Goal: Complete application form

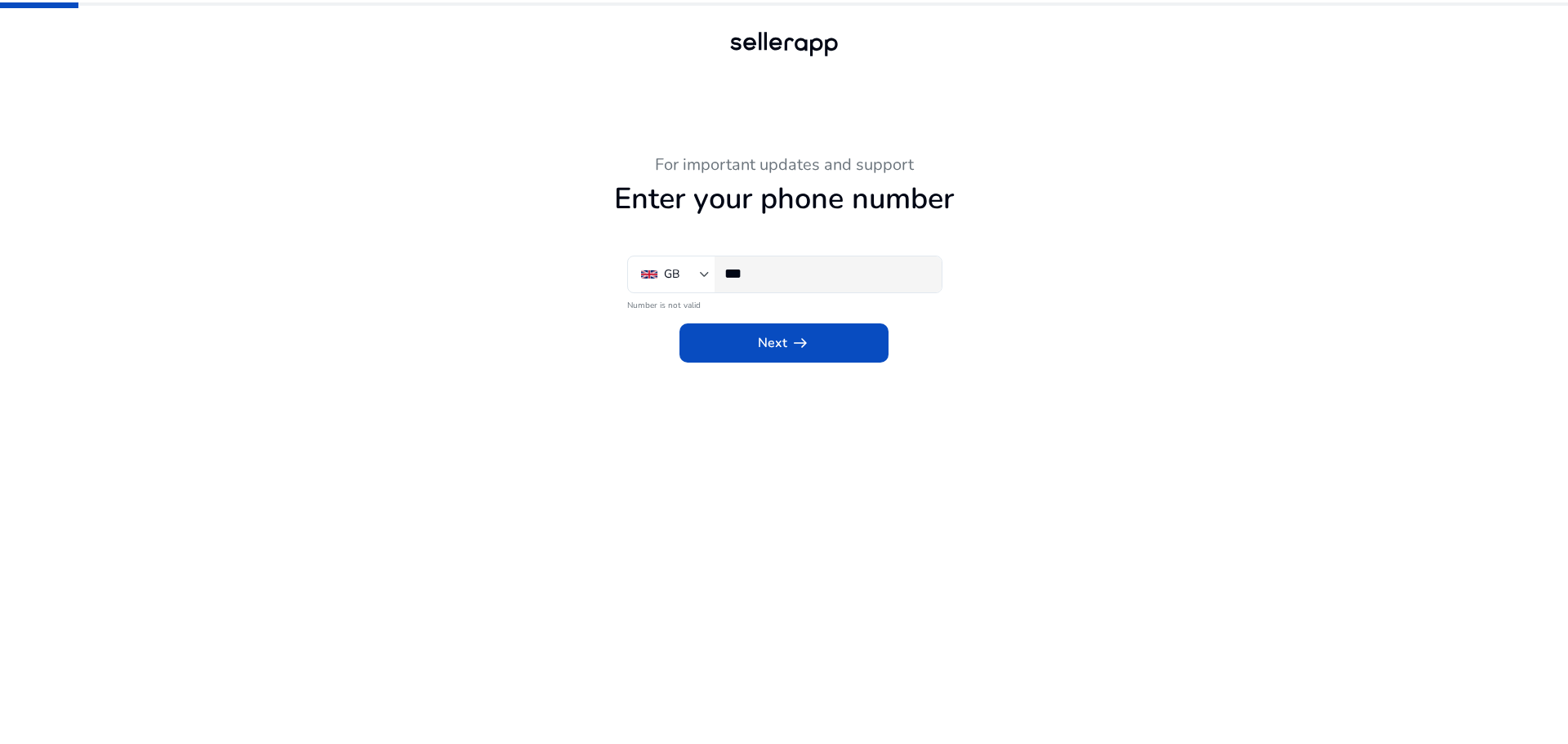
click at [762, 270] on input "***" at bounding box center [826, 273] width 204 height 18
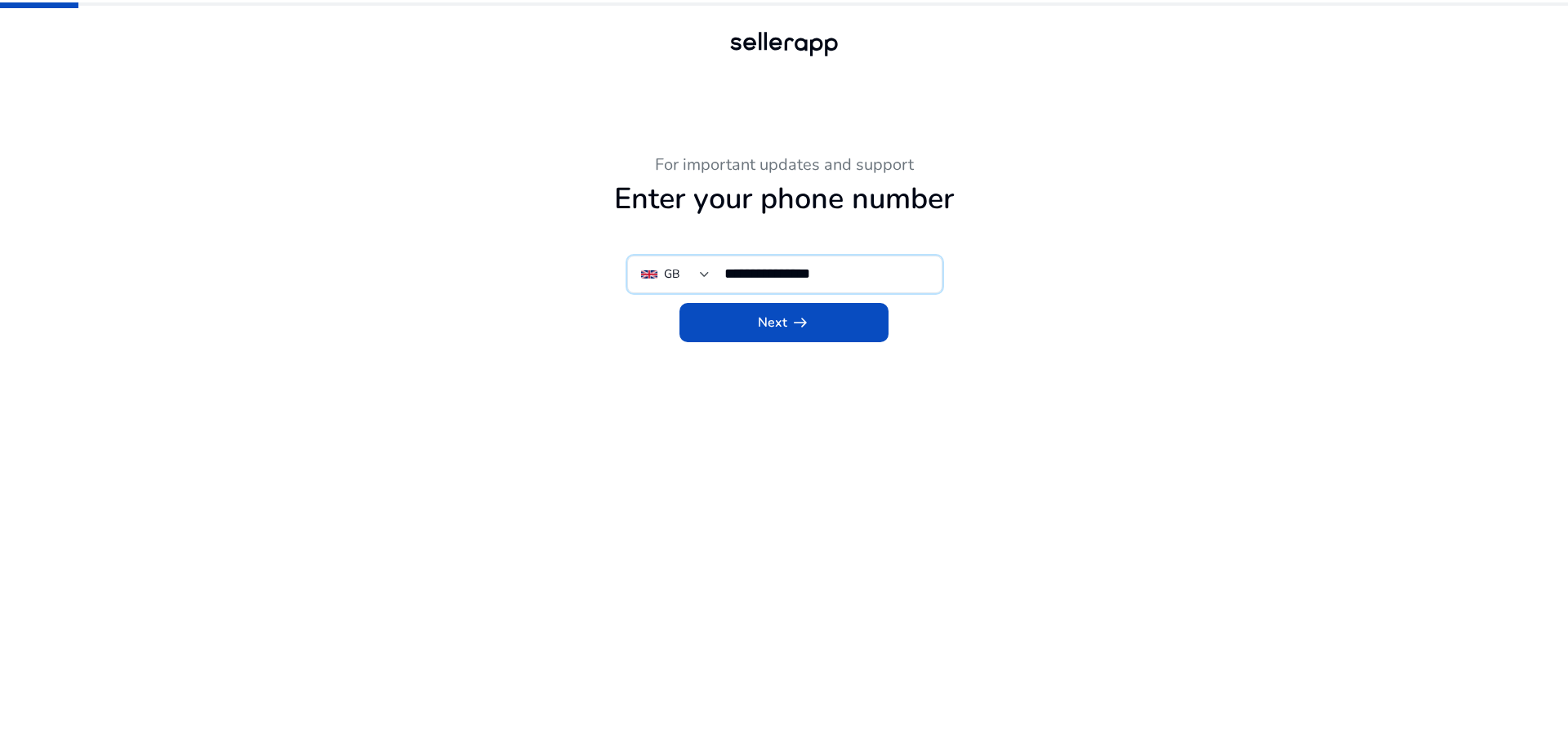
type input "**********"
click at [484, 302] on div "Next arrow_right_alt" at bounding box center [784, 317] width 898 height 49
click at [761, 326] on span "Next arrow_right_alt" at bounding box center [784, 322] width 52 height 19
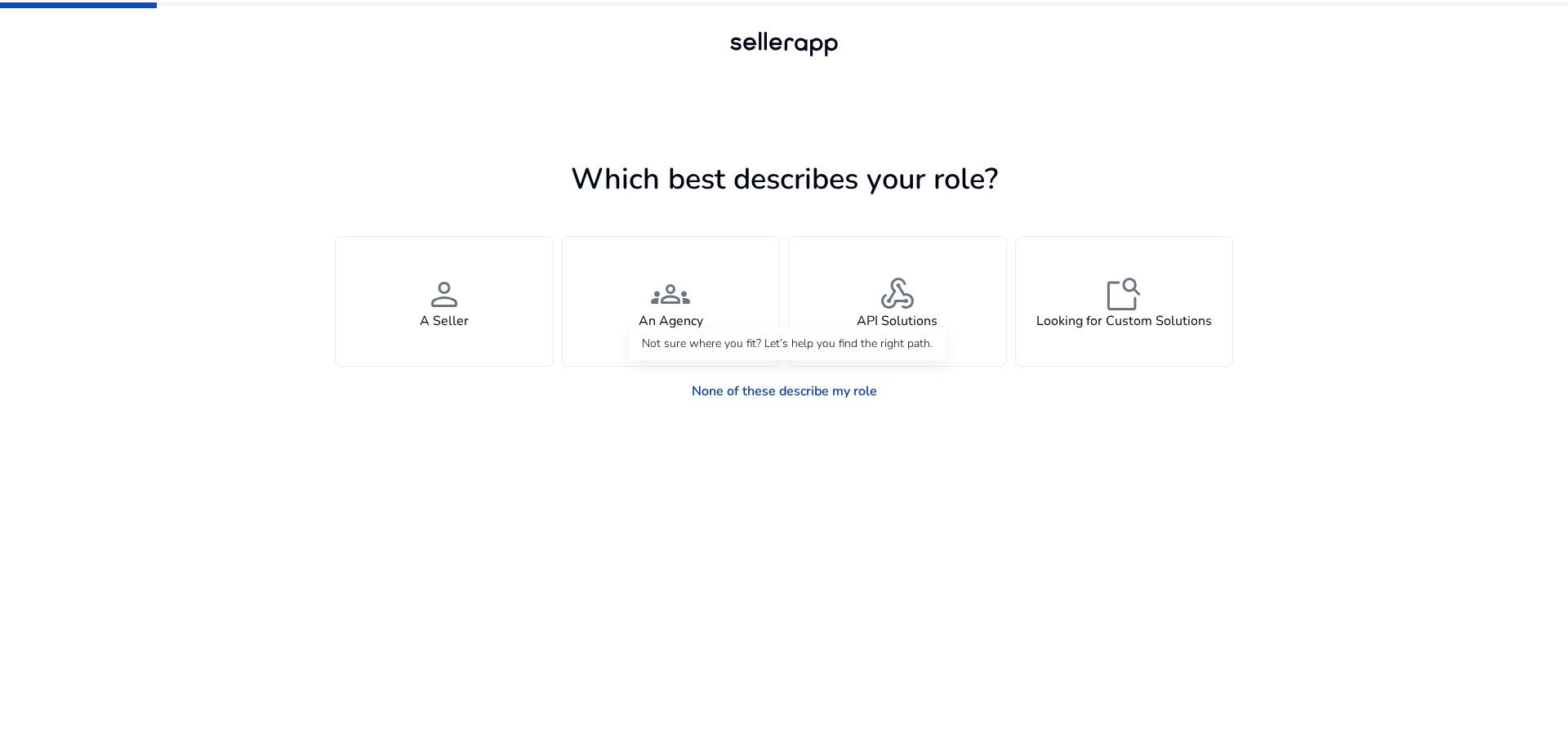
click at [779, 396] on link "None of these describe my role" at bounding box center [784, 391] width 212 height 33
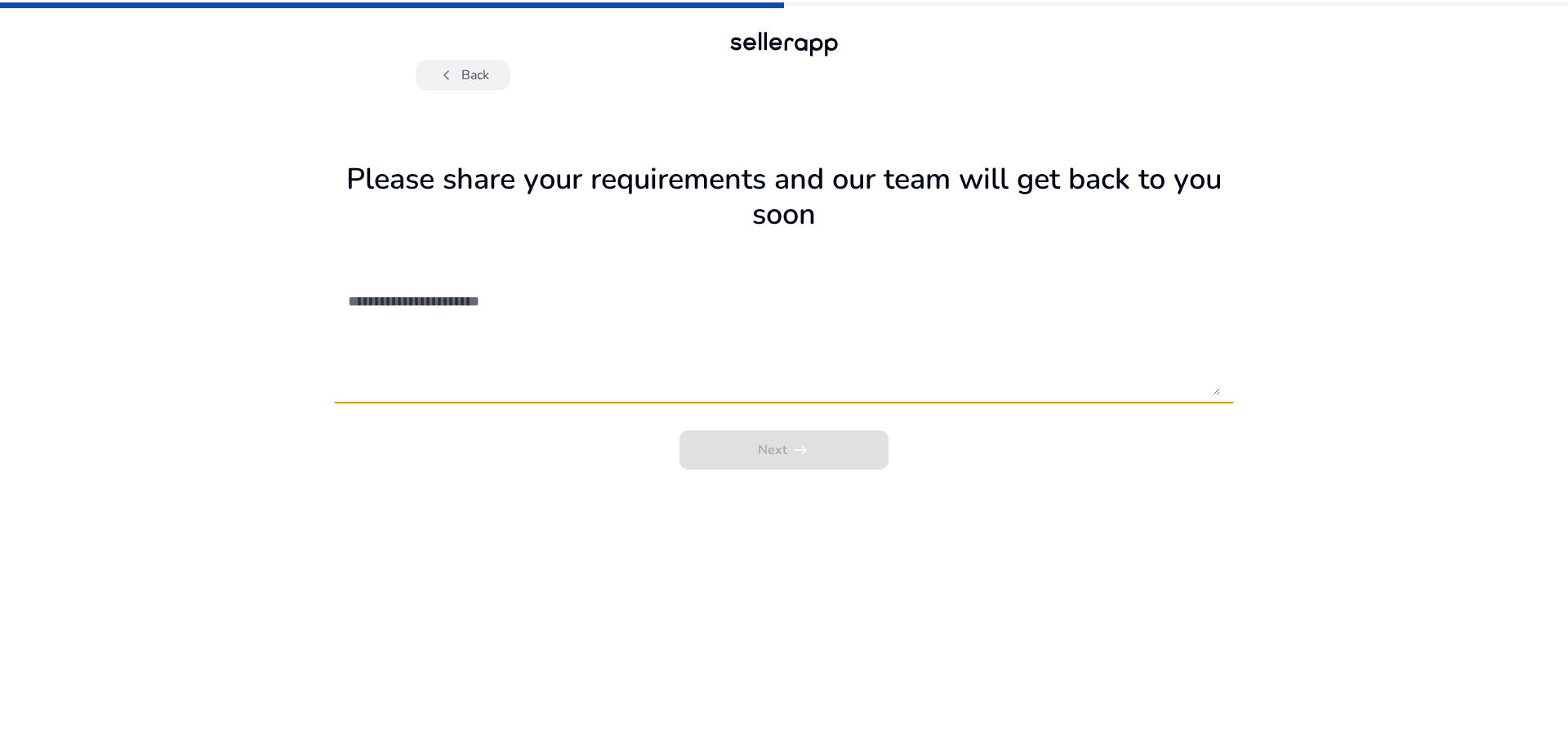
click at [462, 79] on button "chevron_left Back" at bounding box center [463, 74] width 93 height 29
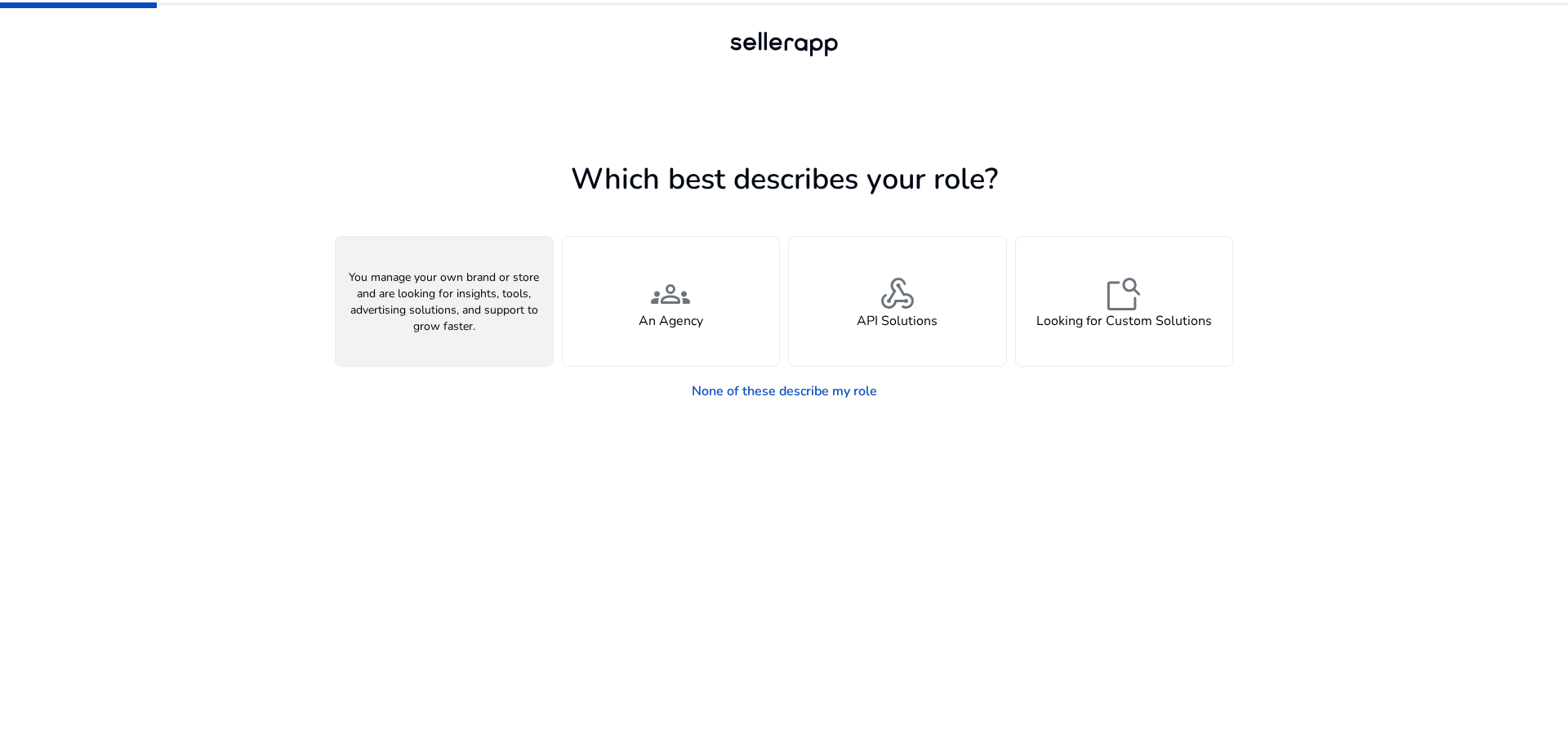
click at [496, 340] on div "person A Seller" at bounding box center [444, 301] width 217 height 129
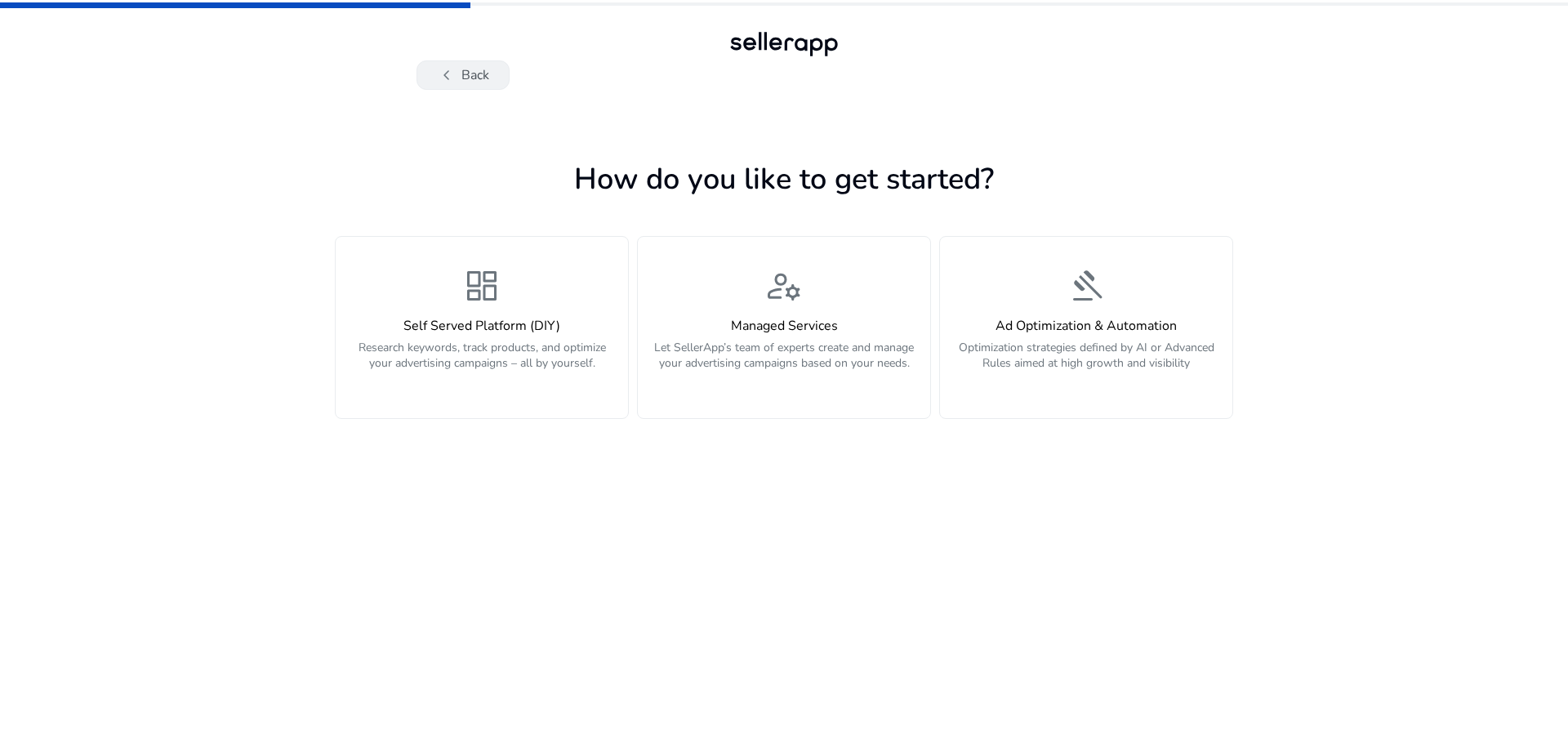
click at [467, 78] on button "chevron_left Back" at bounding box center [463, 74] width 93 height 29
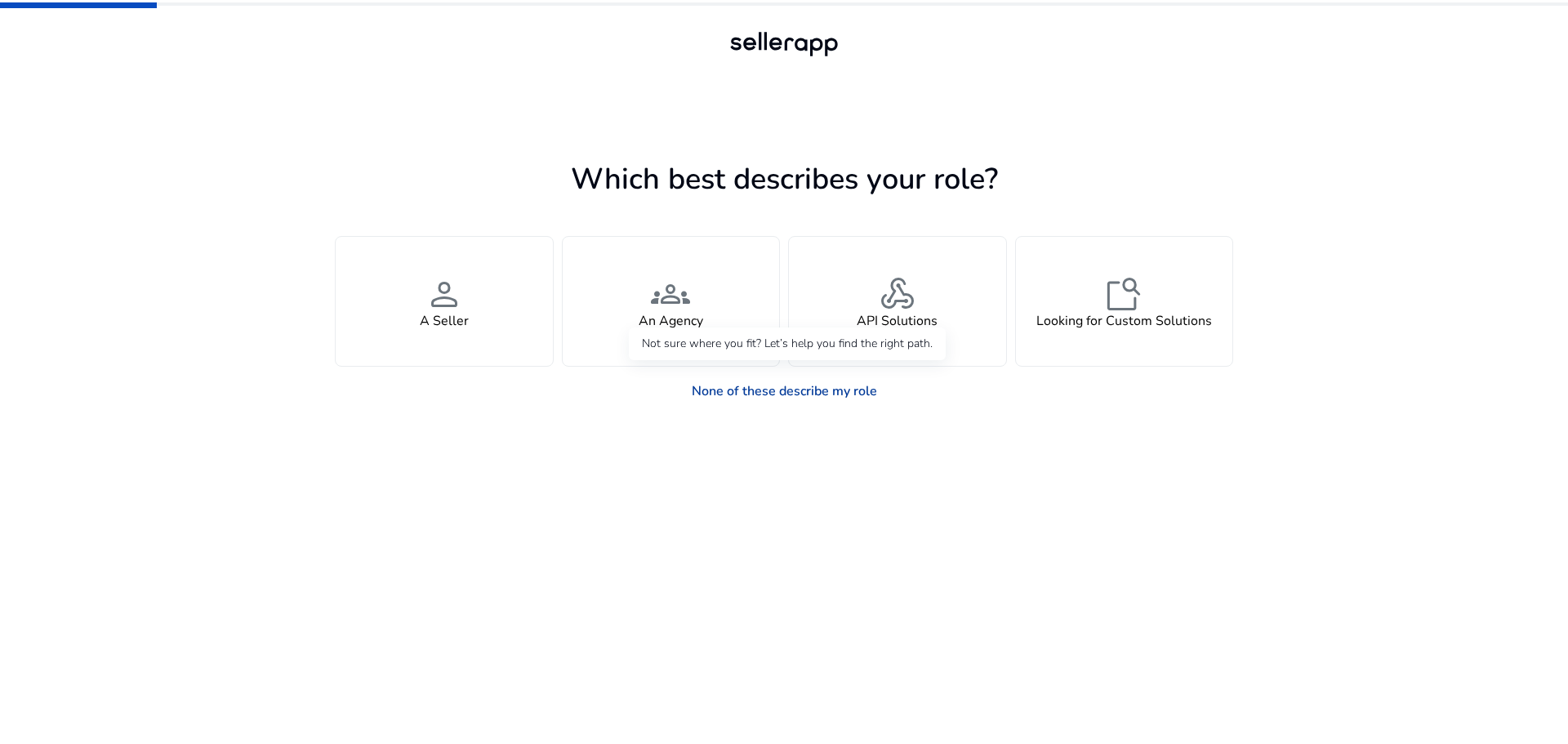
click at [751, 393] on link "None of these describe my role" at bounding box center [784, 391] width 212 height 33
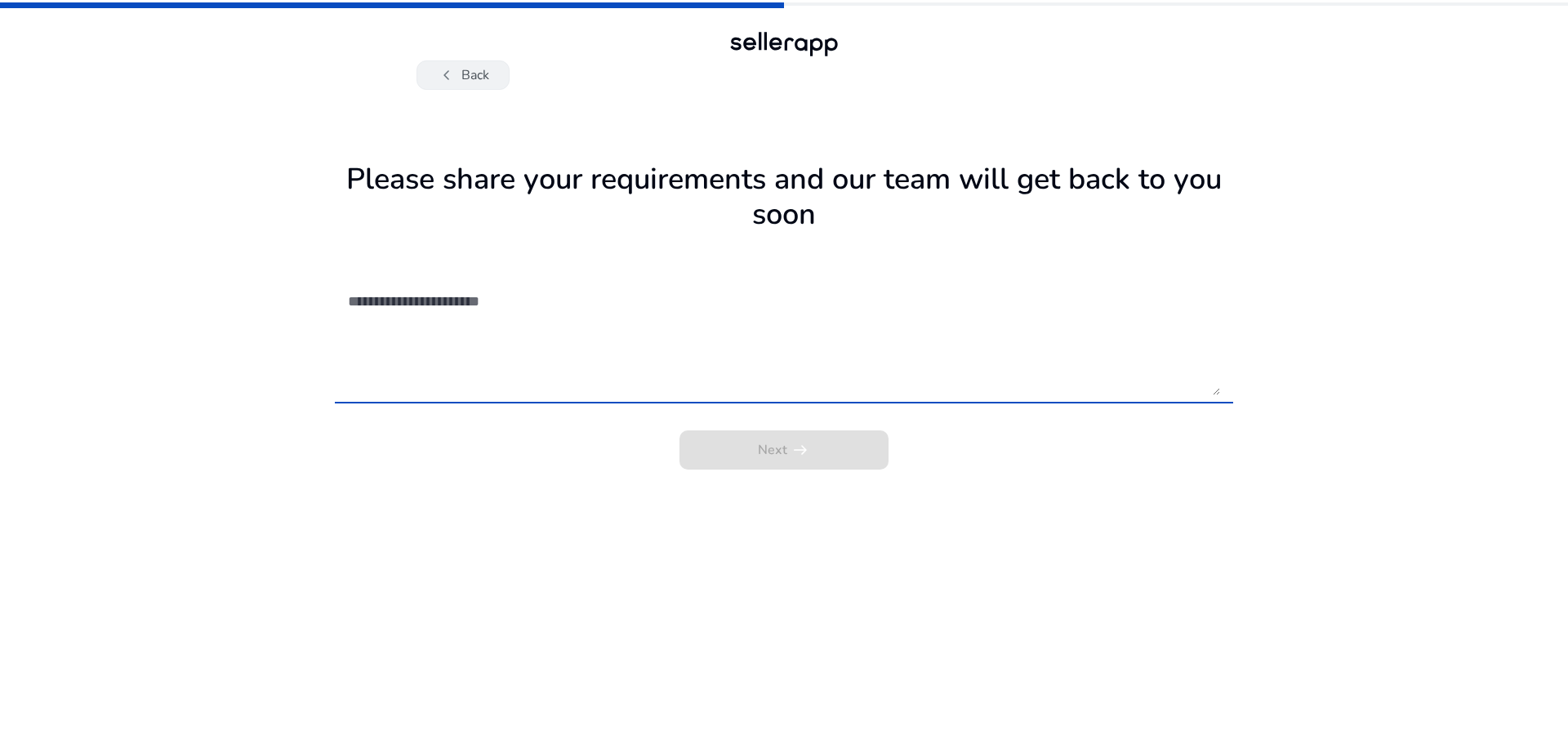
click at [483, 78] on button "chevron_left Back" at bounding box center [463, 74] width 93 height 29
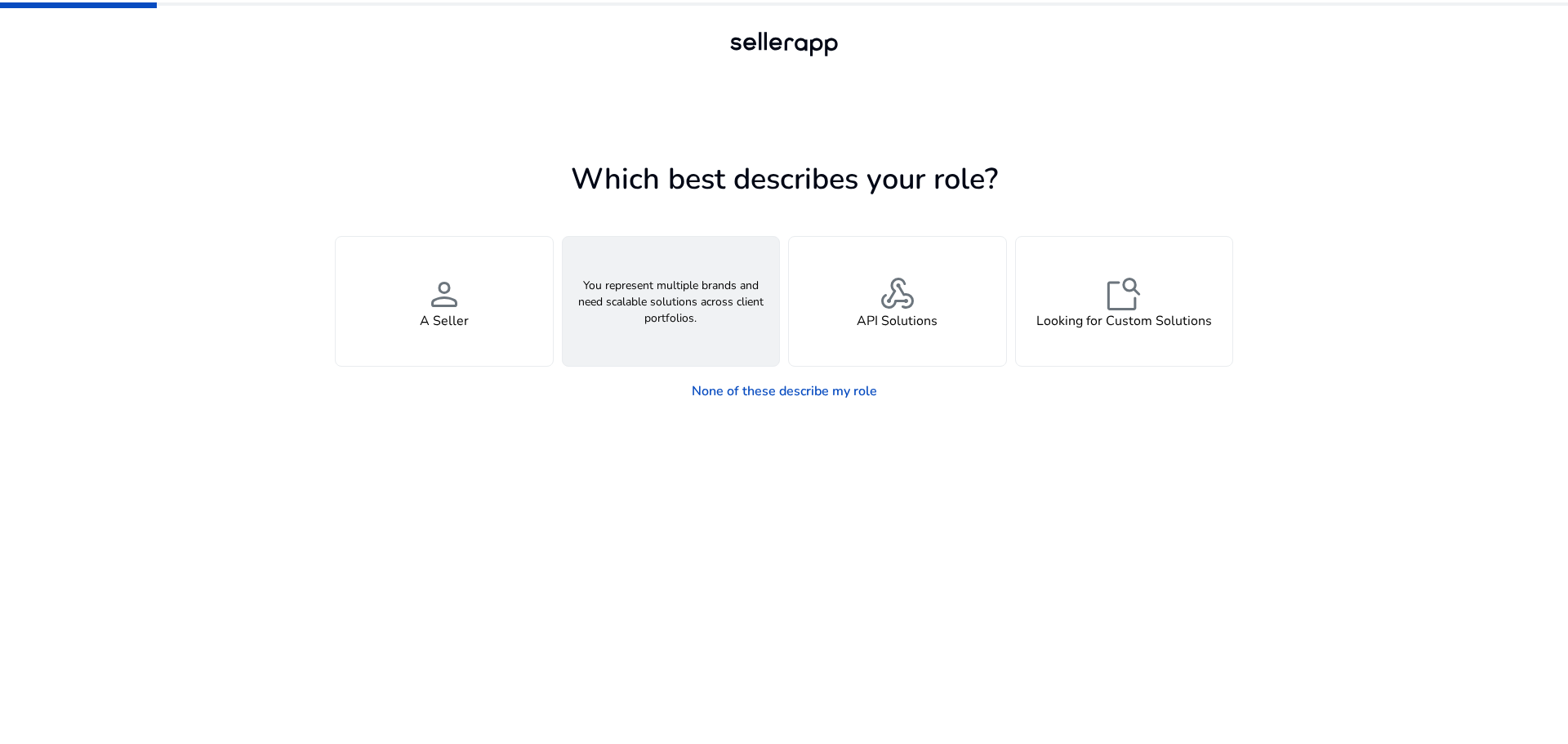
click at [743, 307] on div "groups An Agency" at bounding box center [671, 301] width 217 height 129
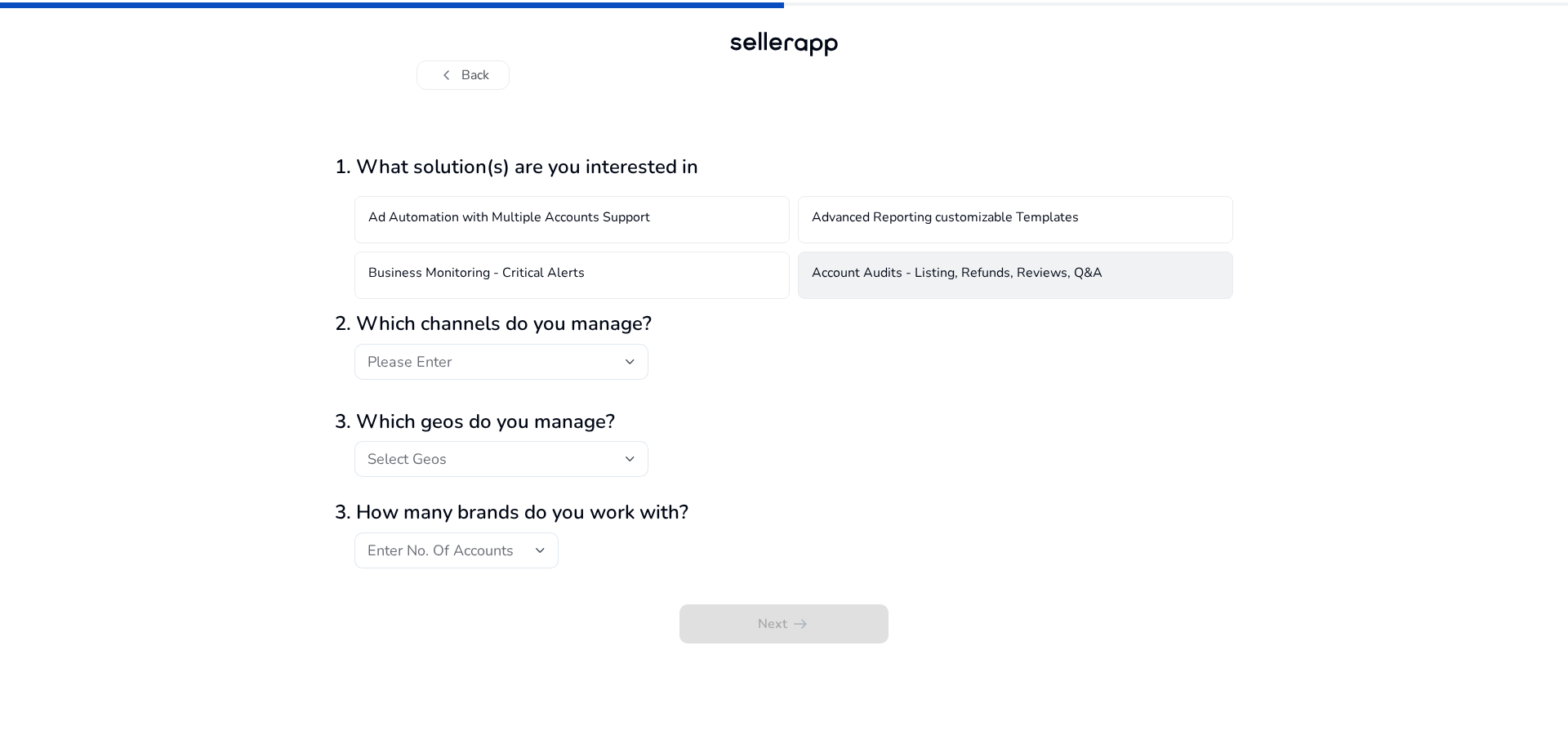
click at [810, 282] on div "Account Audits - Listing, Refunds, Reviews, Q&A" at bounding box center [1015, 275] width 435 height 48
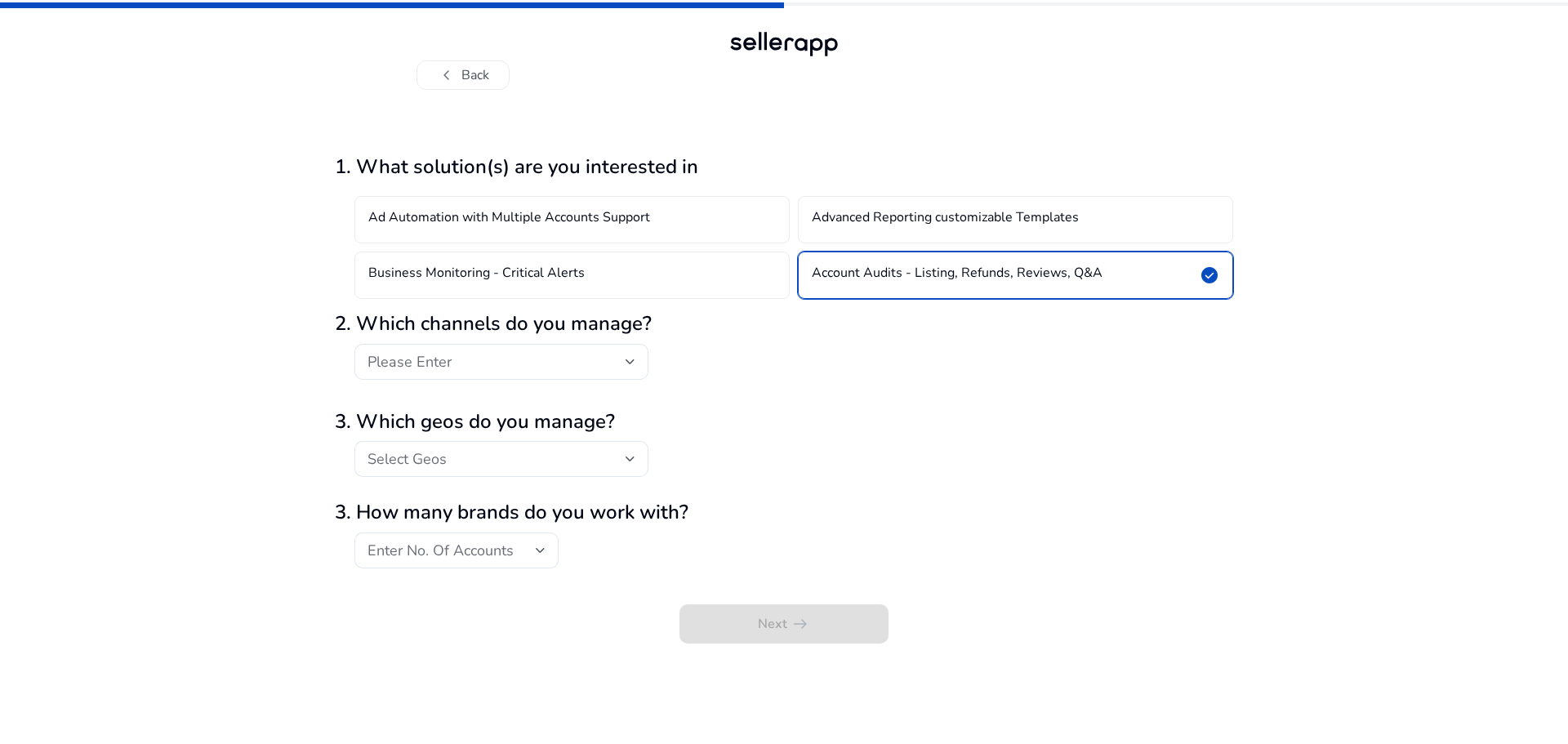
click at [600, 380] on div at bounding box center [501, 388] width 294 height 17
click at [568, 344] on div "Please Enter" at bounding box center [501, 362] width 268 height 36
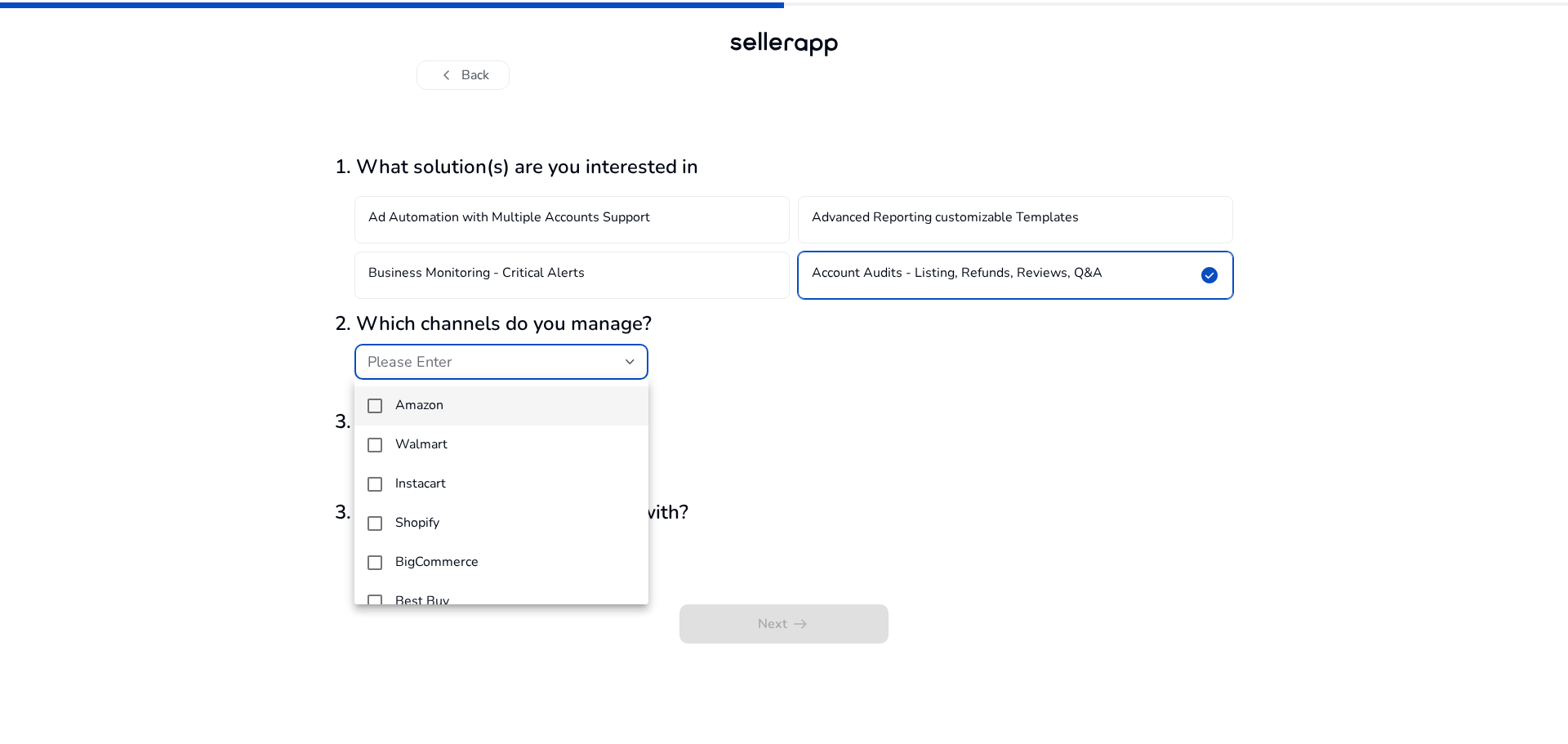
click at [562, 397] on mat-option "Amazon" at bounding box center [501, 405] width 294 height 39
click at [698, 465] on div at bounding box center [784, 372] width 1568 height 744
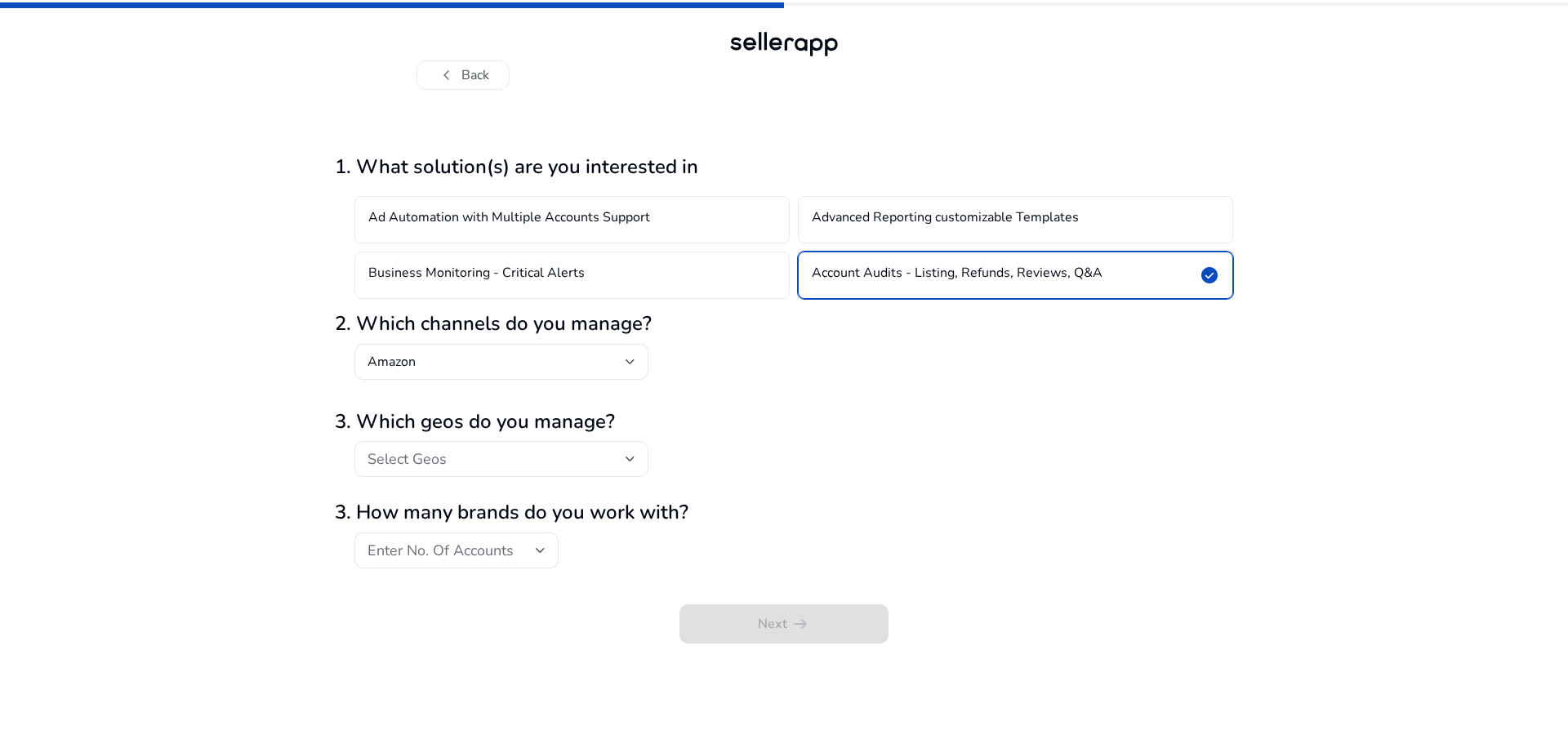
click at [585, 462] on div "Select Geos" at bounding box center [496, 459] width 258 height 18
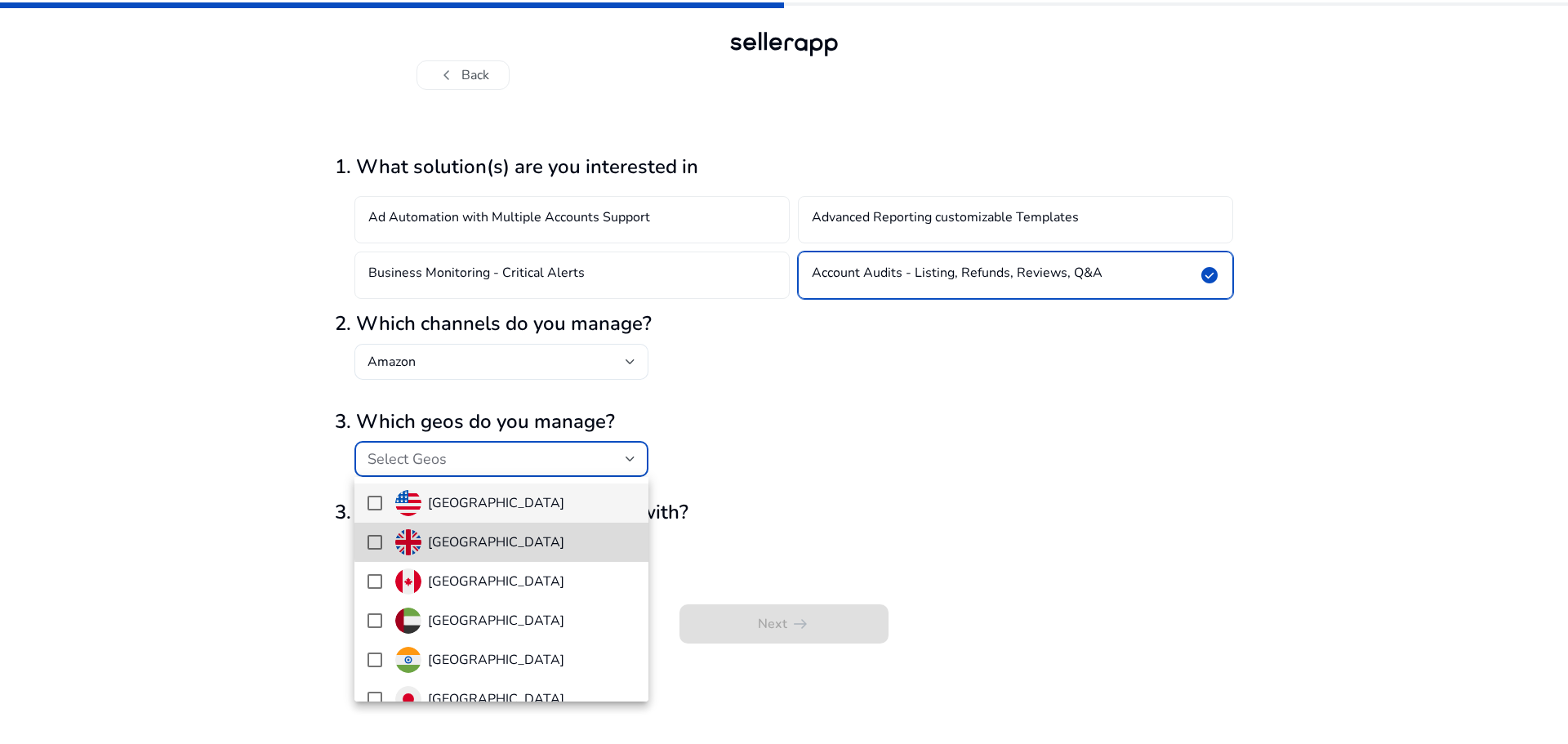
click at [546, 541] on span "[GEOGRAPHIC_DATA]" at bounding box center [515, 541] width 240 height 26
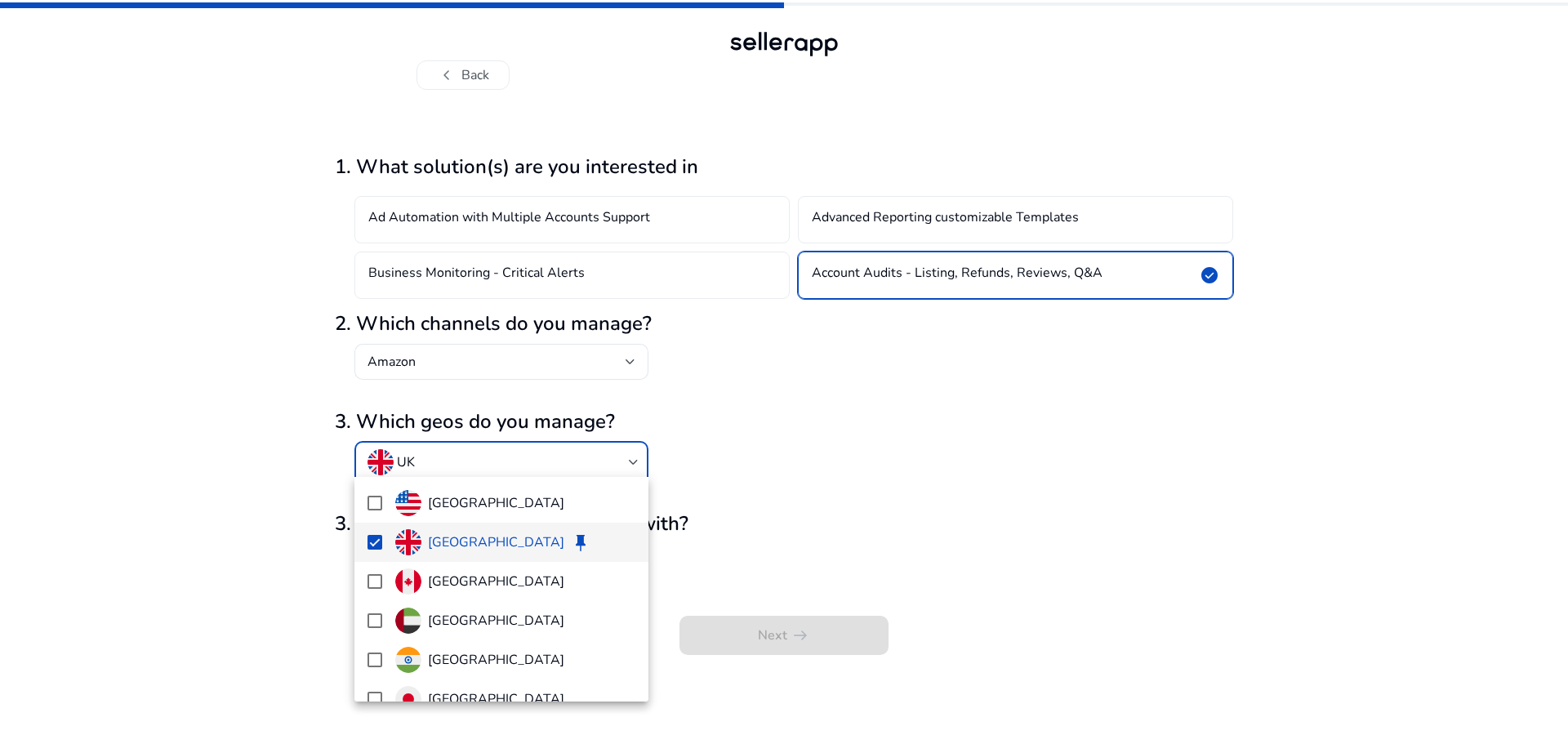
click at [754, 492] on div at bounding box center [784, 372] width 1568 height 744
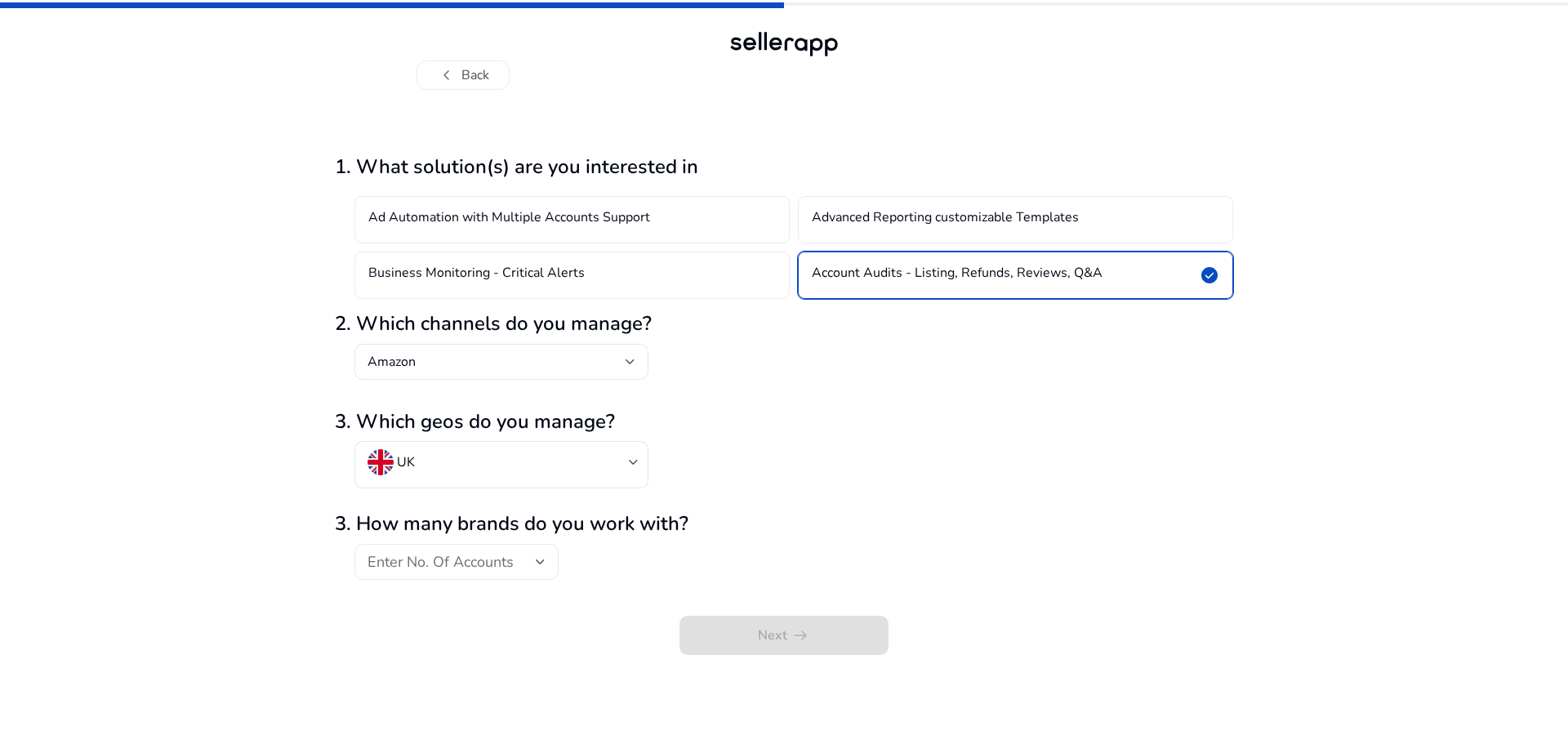
click at [527, 550] on div "Enter No. Of Accounts" at bounding box center [456, 562] width 178 height 36
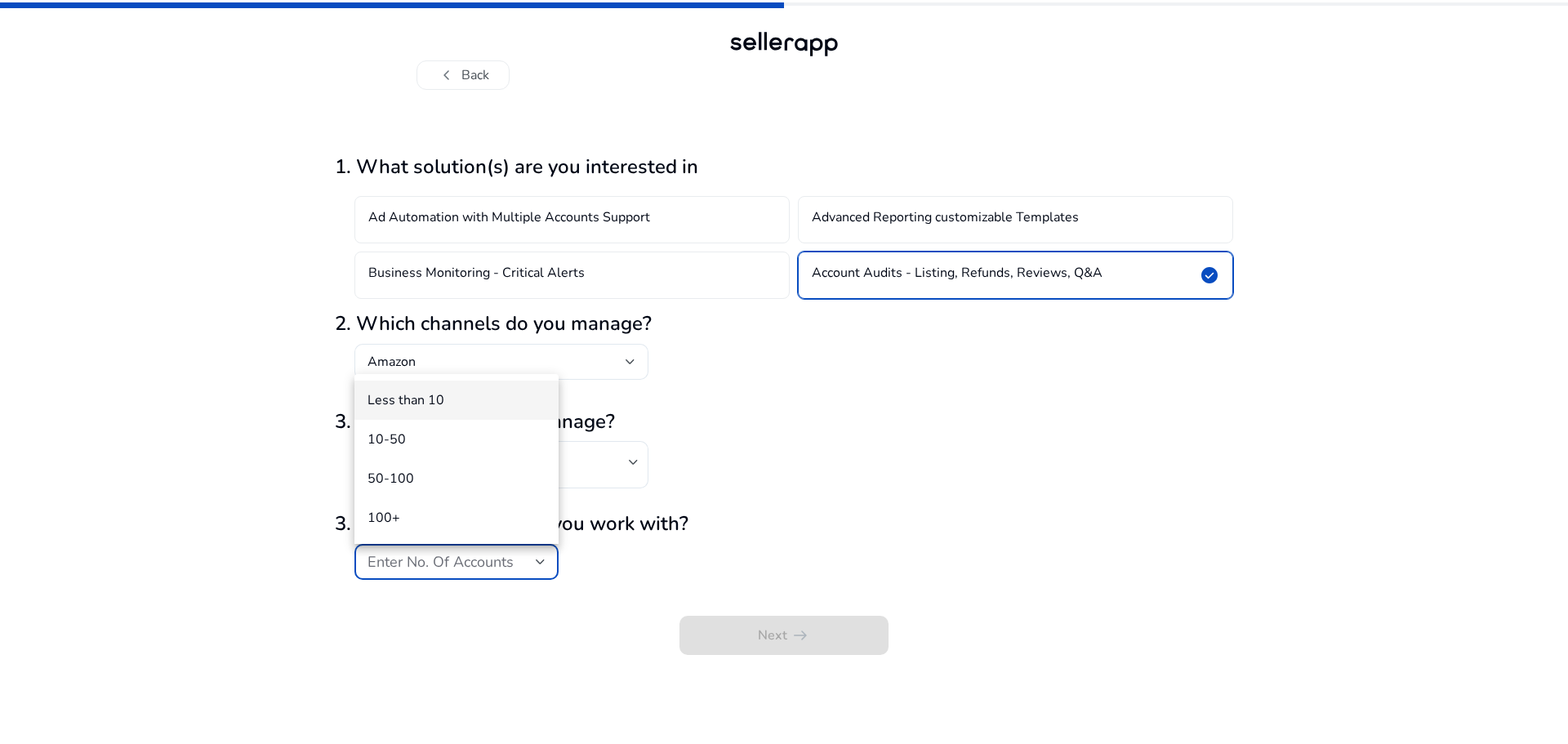
click at [489, 394] on span "Less than 10" at bounding box center [456, 399] width 178 height 18
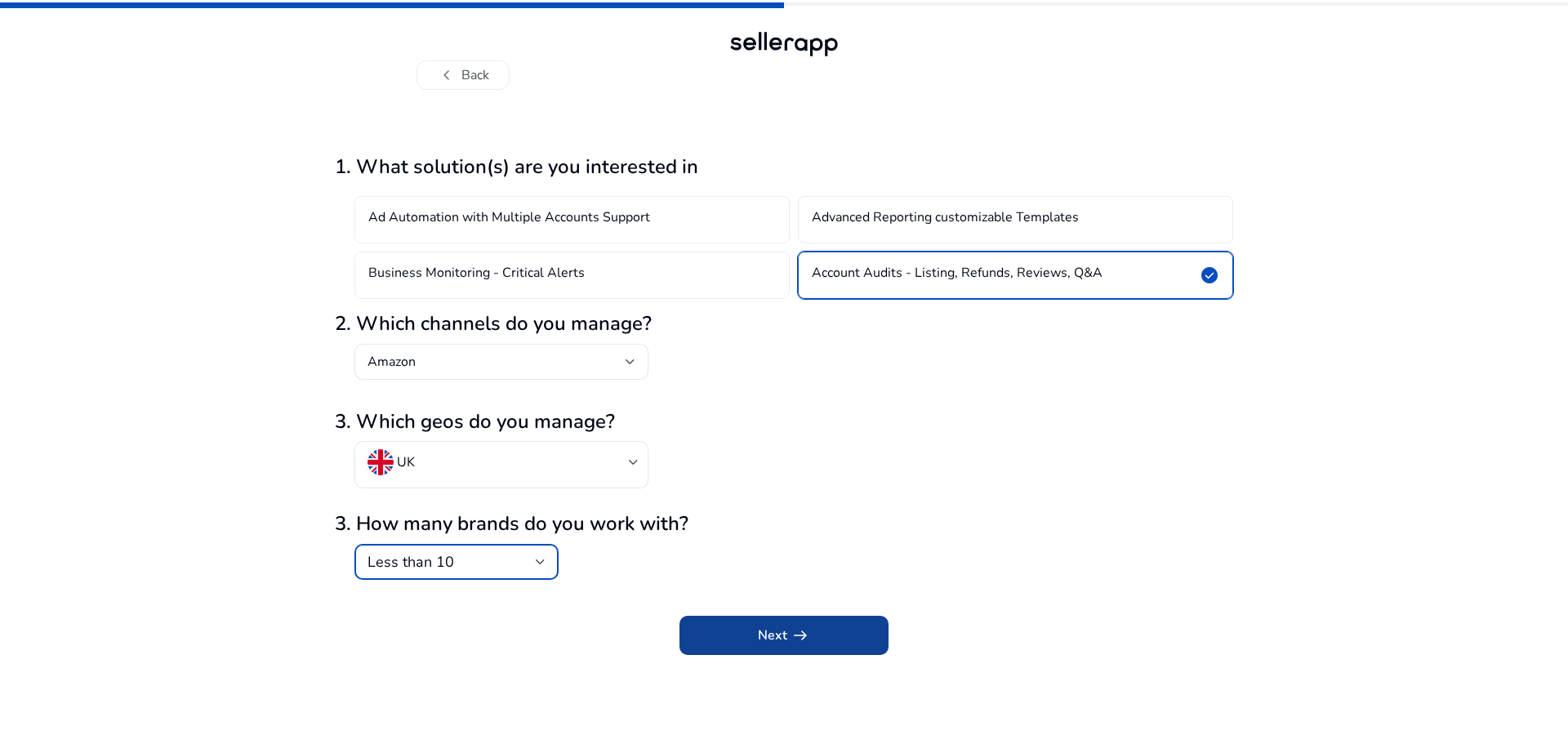
click at [694, 631] on span "submit" at bounding box center [784, 635] width 209 height 39
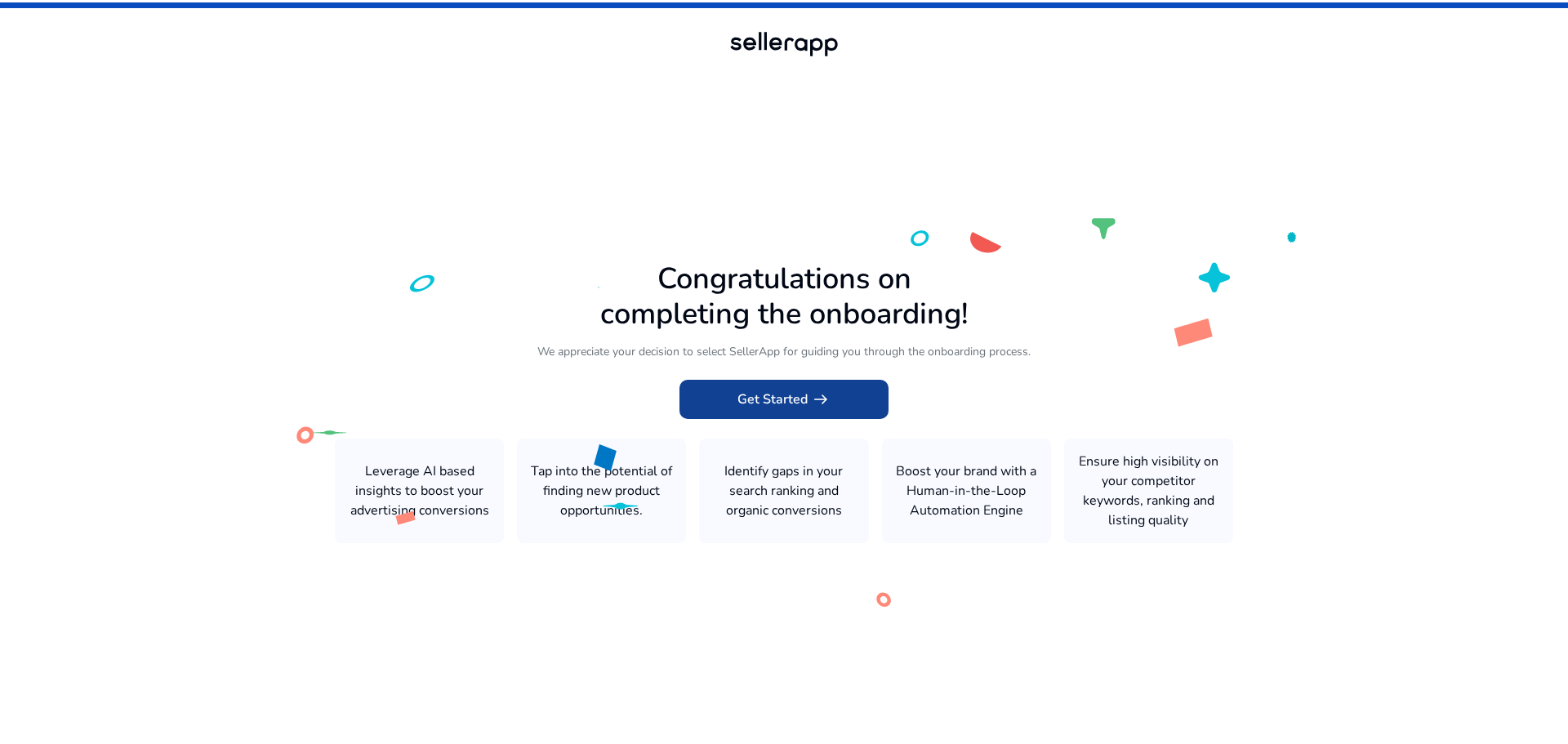
click at [799, 407] on span "Get Started arrow_right_alt" at bounding box center [784, 398] width 93 height 19
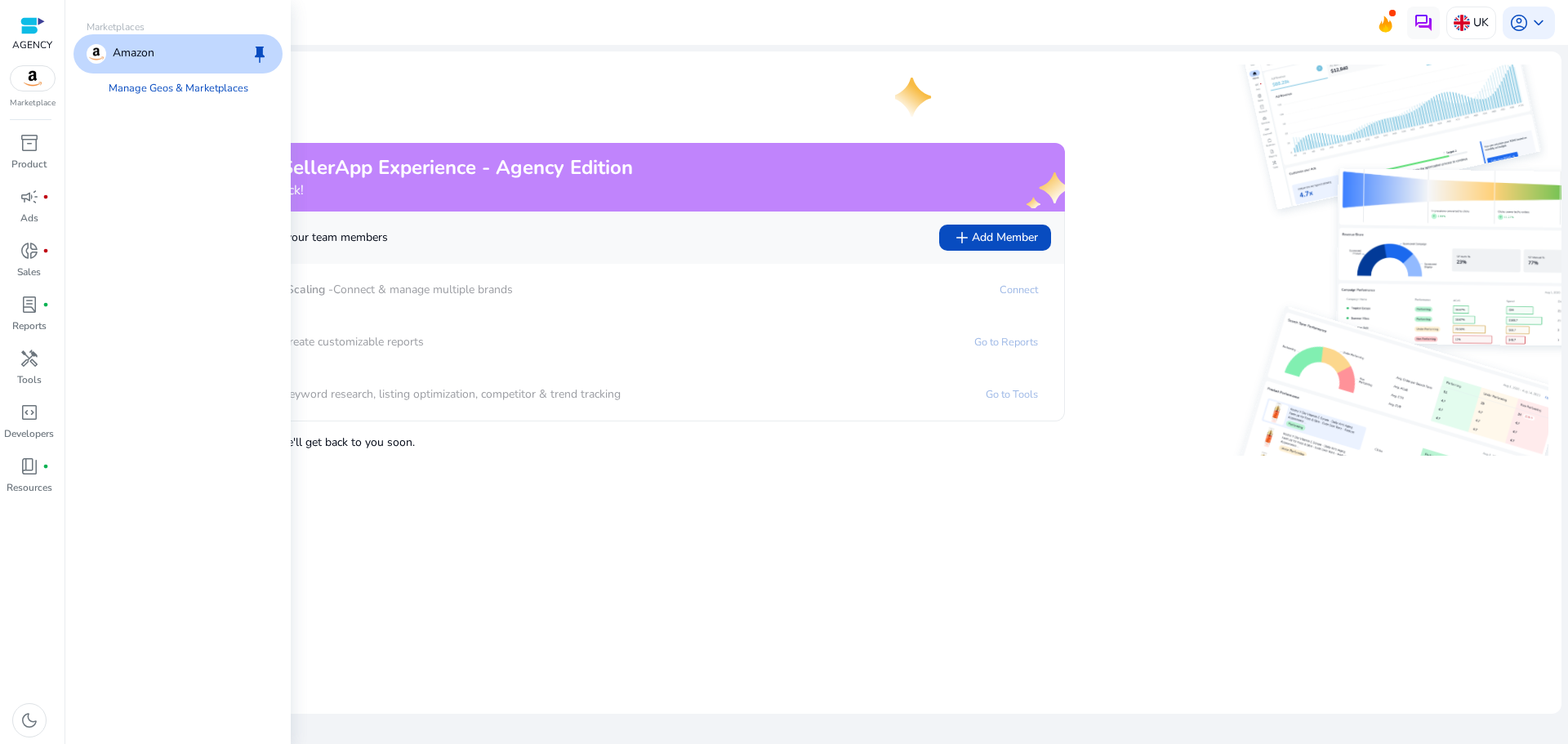
click at [136, 56] on p "Amazon" at bounding box center [134, 54] width 42 height 19
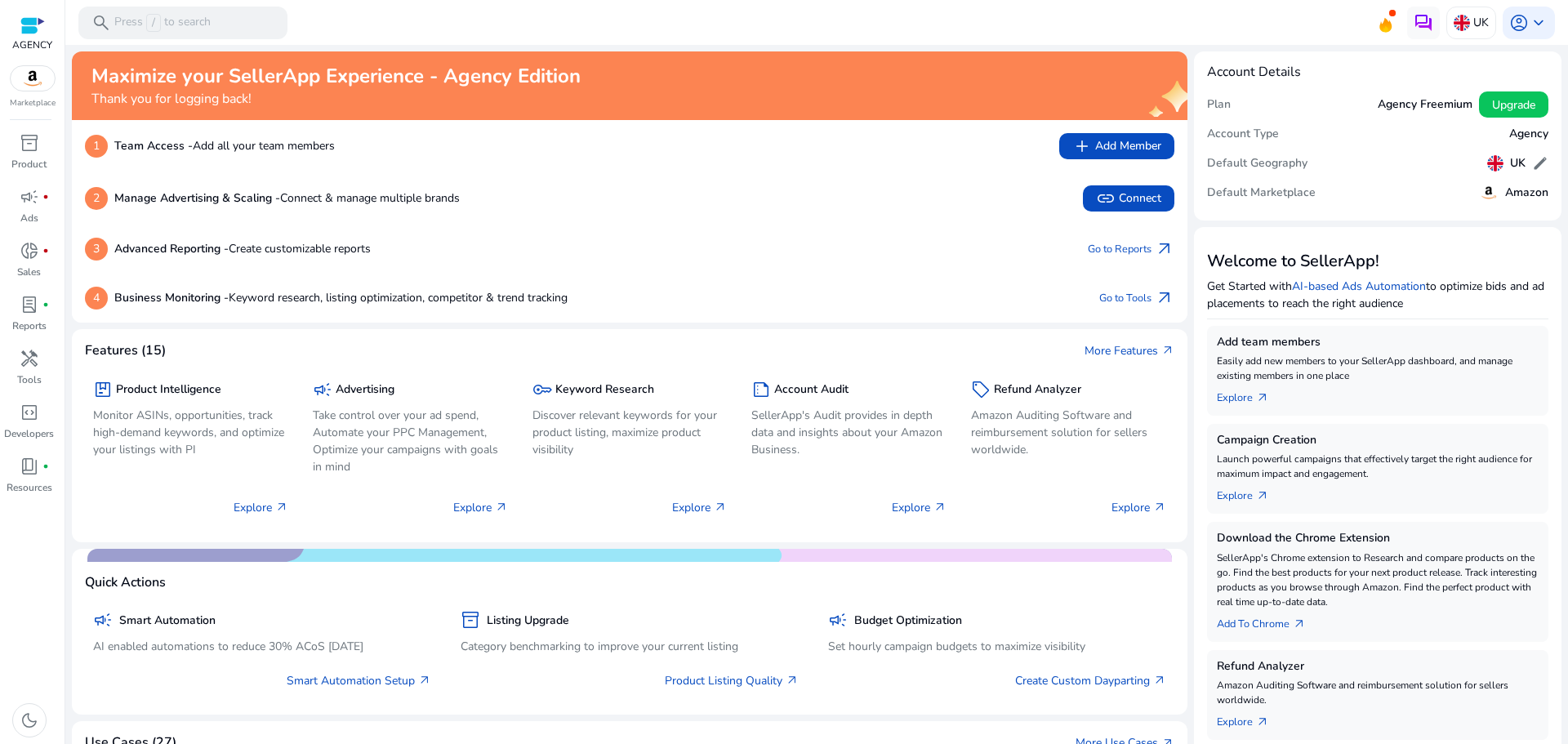
drag, startPoint x: 1257, startPoint y: 4, endPoint x: 952, endPoint y: 9, distance: 305.0
click at [952, 9] on mat-toolbar "search Press / to search UK account_circle keyboard_arrow_down" at bounding box center [816, 23] width 1503 height 45
